Goal: Navigation & Orientation: Find specific page/section

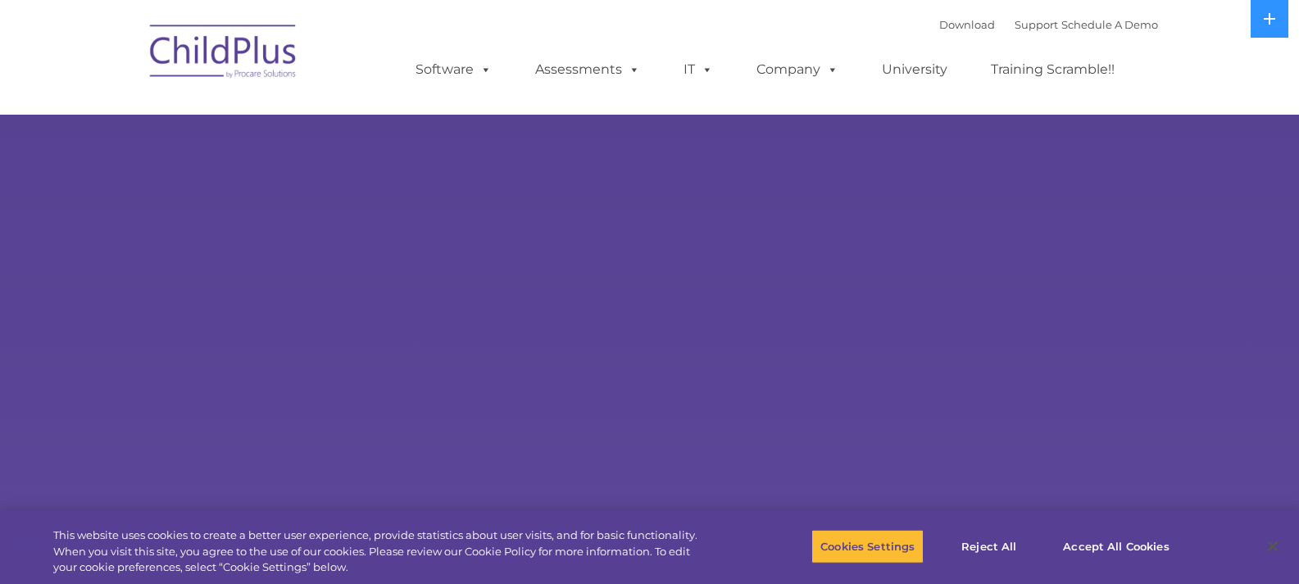
select select "MEDIUM"
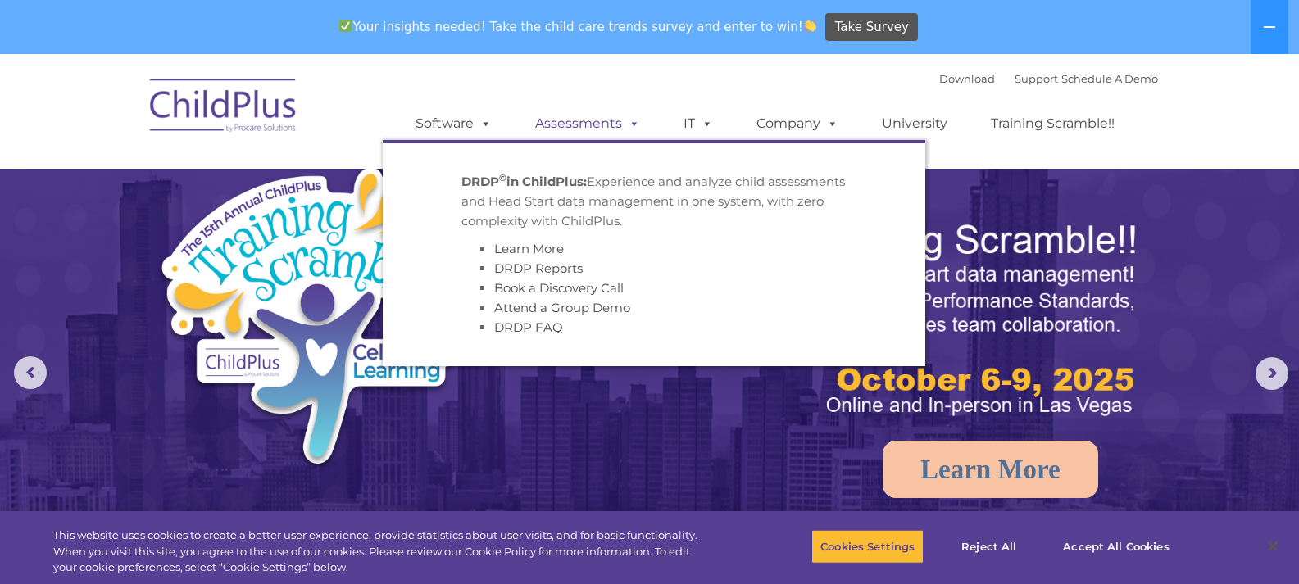
drag, startPoint x: 581, startPoint y: 280, endPoint x: 588, endPoint y: 124, distance: 155.9
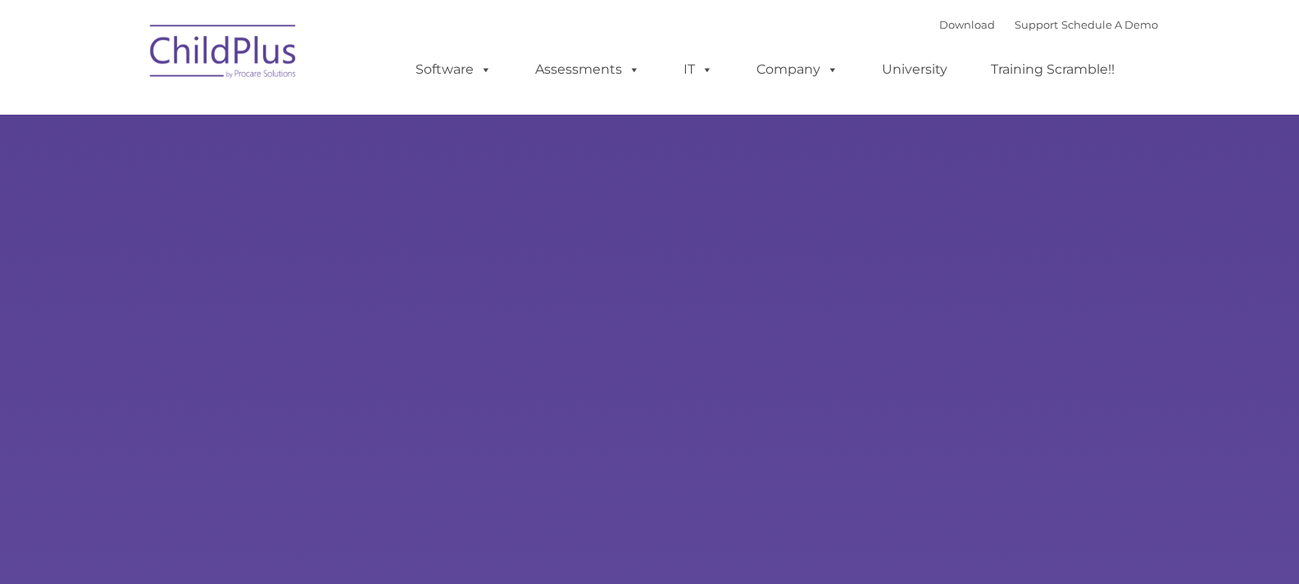
type input ""
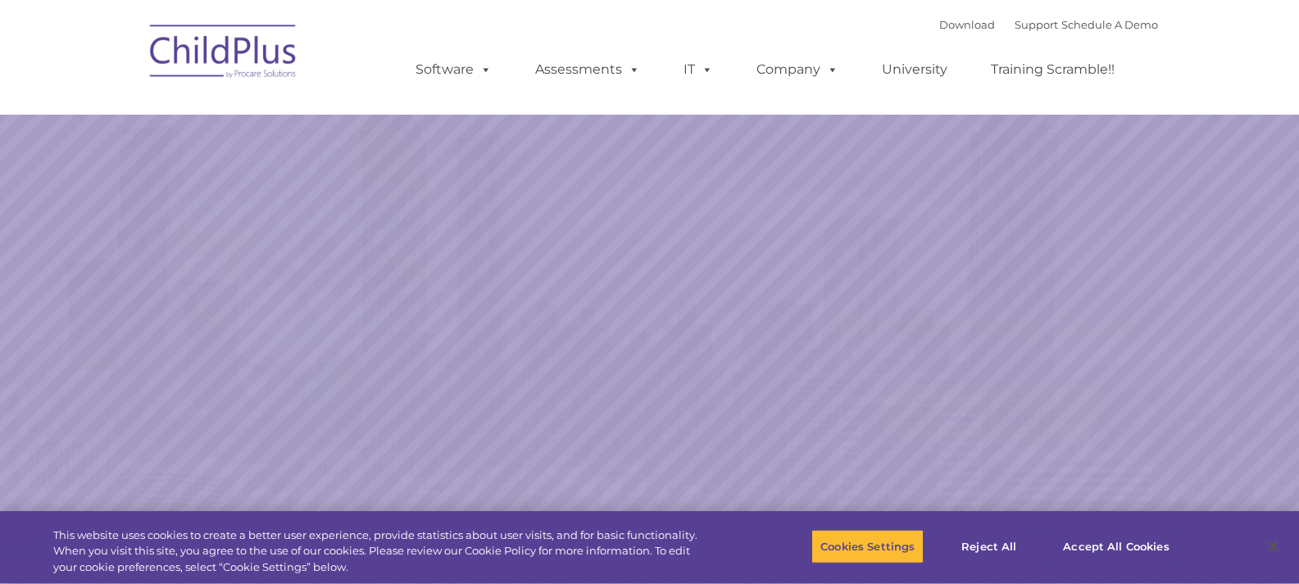
select select "MEDIUM"
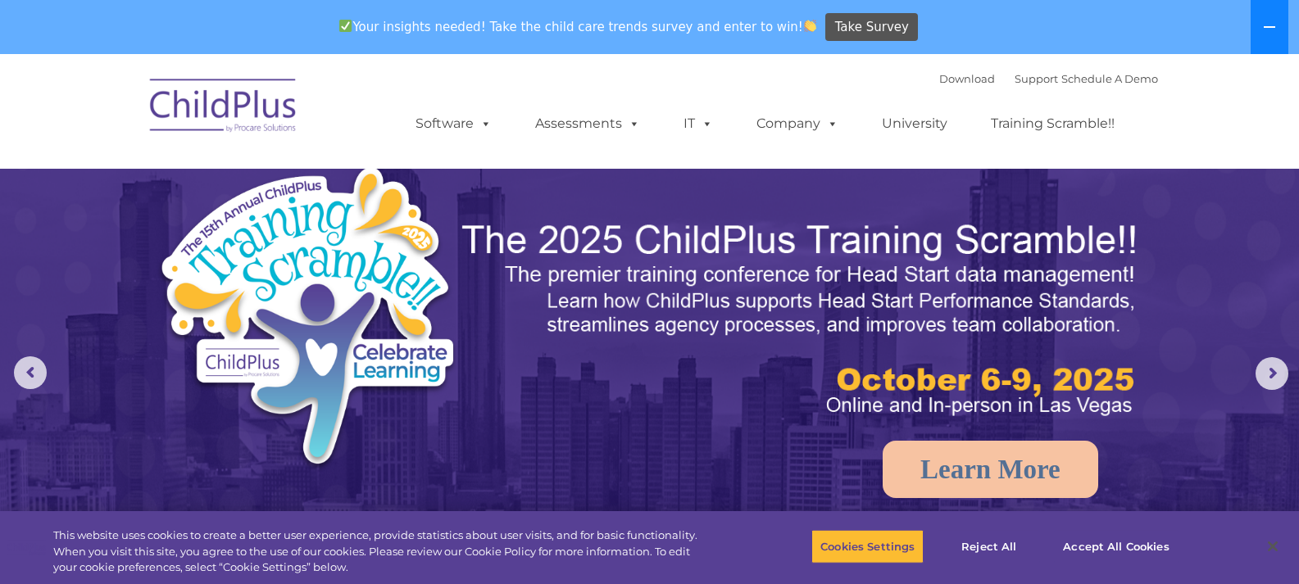
click at [1283, 29] on button at bounding box center [1270, 27] width 38 height 54
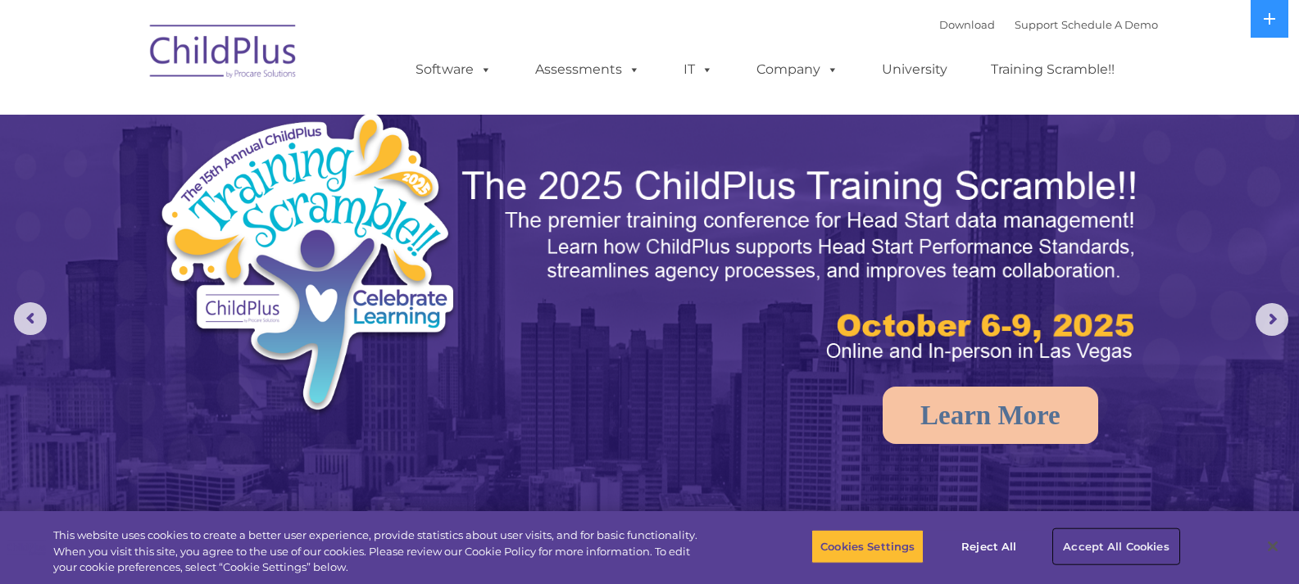
click at [1126, 539] on button "Accept All Cookies" at bounding box center [1116, 547] width 124 height 34
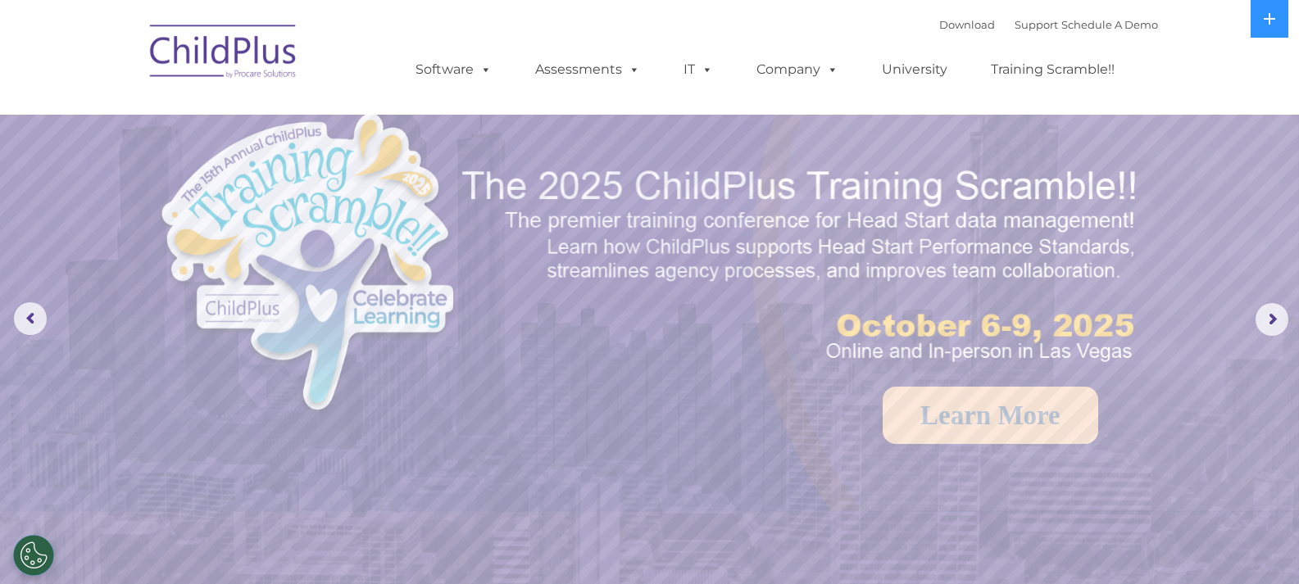
drag, startPoint x: 532, startPoint y: 464, endPoint x: 533, endPoint y: 349, distance: 114.8
